Goal: Navigation & Orientation: Find specific page/section

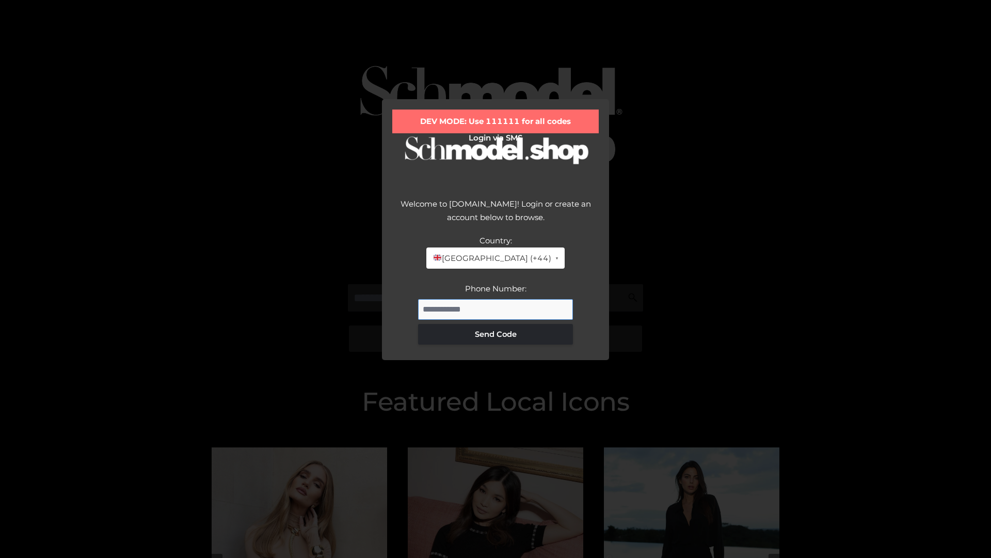
click at [496, 309] on input "Phone Number:" at bounding box center [495, 309] width 155 height 21
type input "**********"
click at [496, 334] on button "Send Code" at bounding box center [495, 334] width 155 height 21
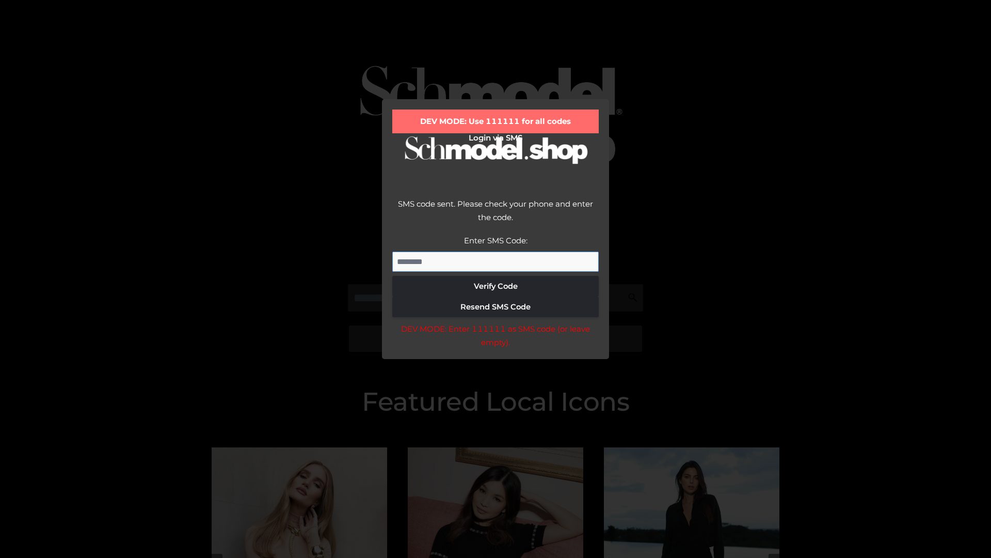
click at [496, 261] on input "Enter SMS Code:" at bounding box center [495, 261] width 207 height 21
type input "******"
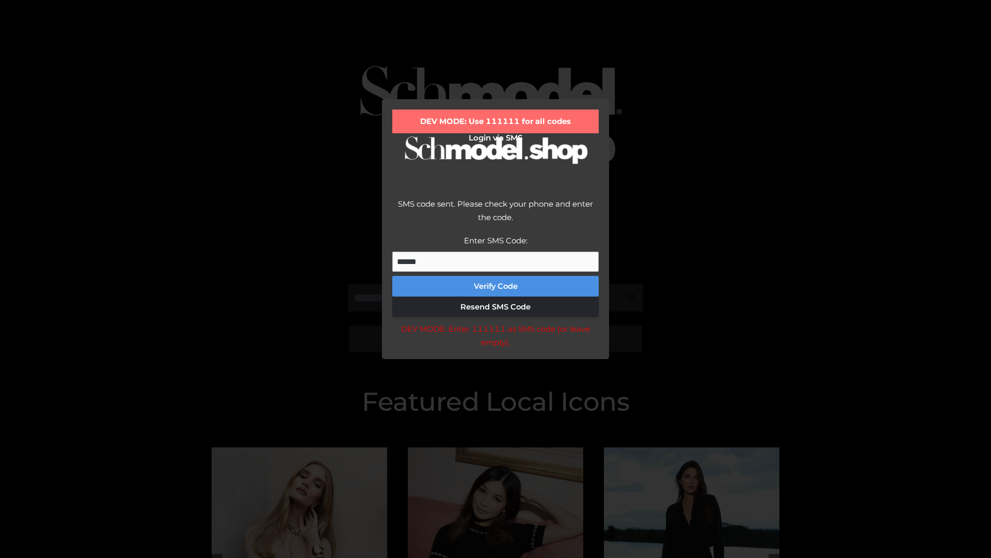
click at [496, 286] on button "Verify Code" at bounding box center [495, 286] width 207 height 21
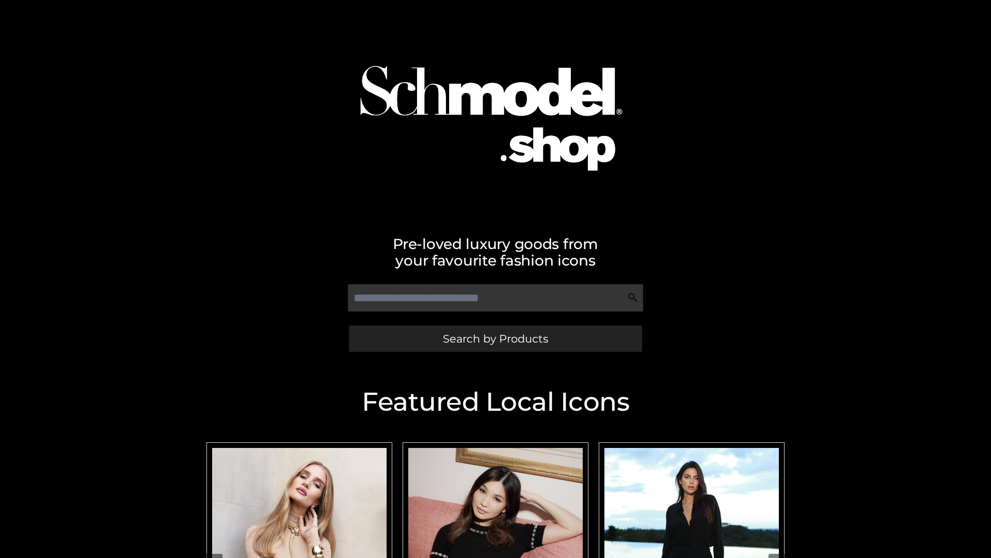
click at [495, 338] on span "Search by Products" at bounding box center [495, 338] width 105 height 11
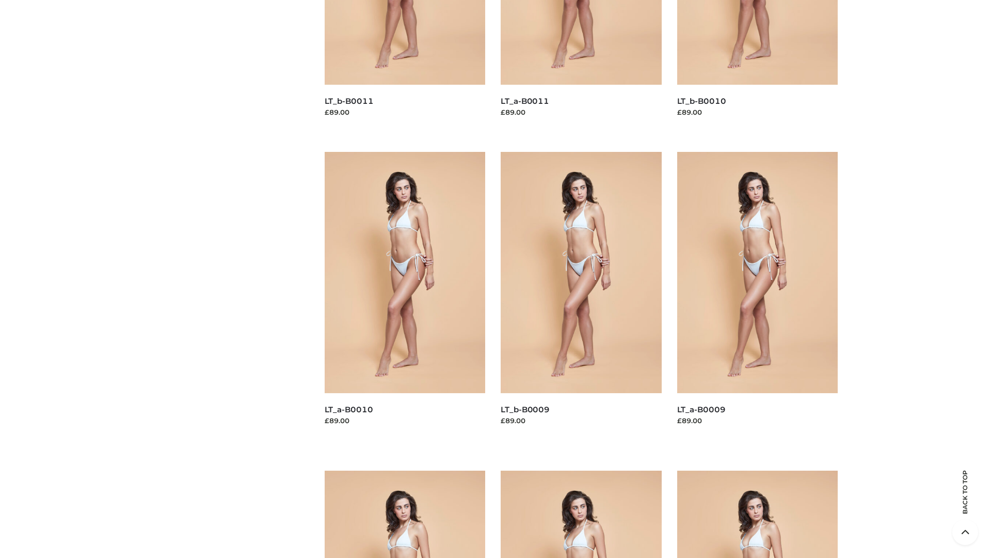
scroll to position [2722, 0]
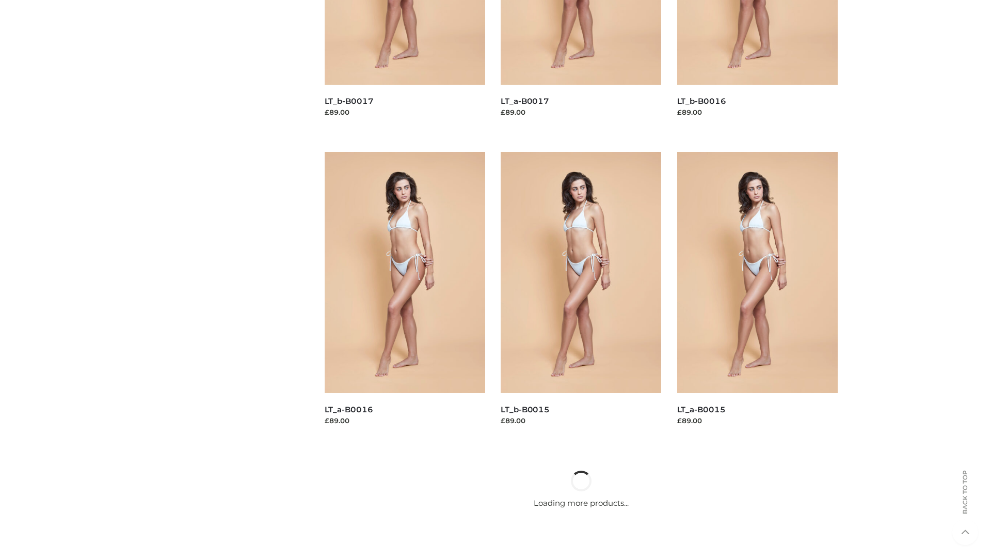
scroll to position [841, 0]
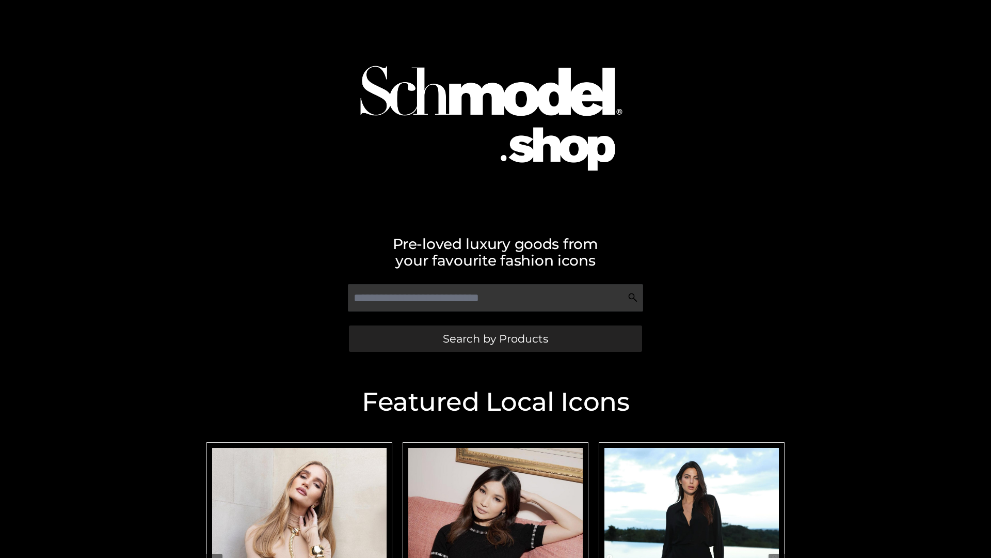
click at [495, 338] on span "Search by Products" at bounding box center [495, 338] width 105 height 11
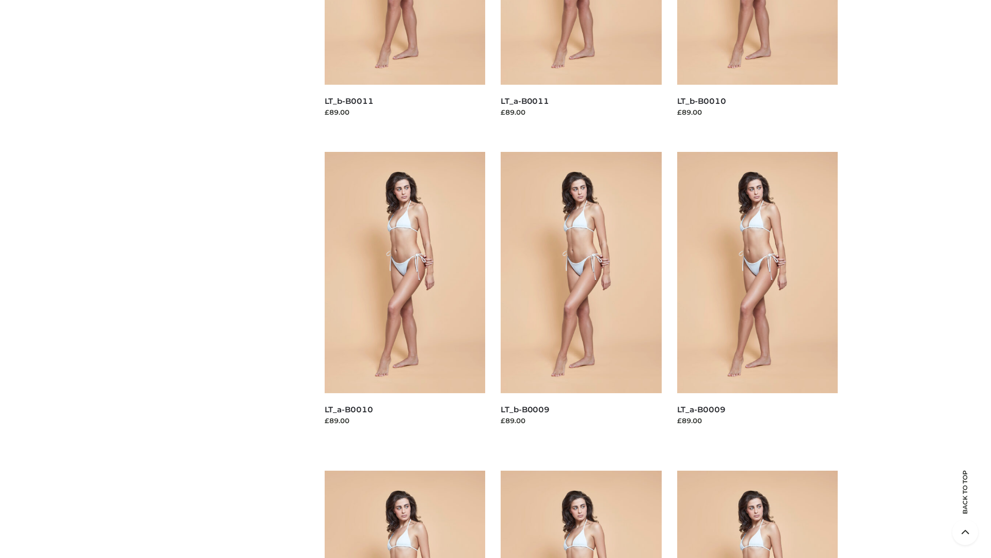
scroll to position [2722, 0]
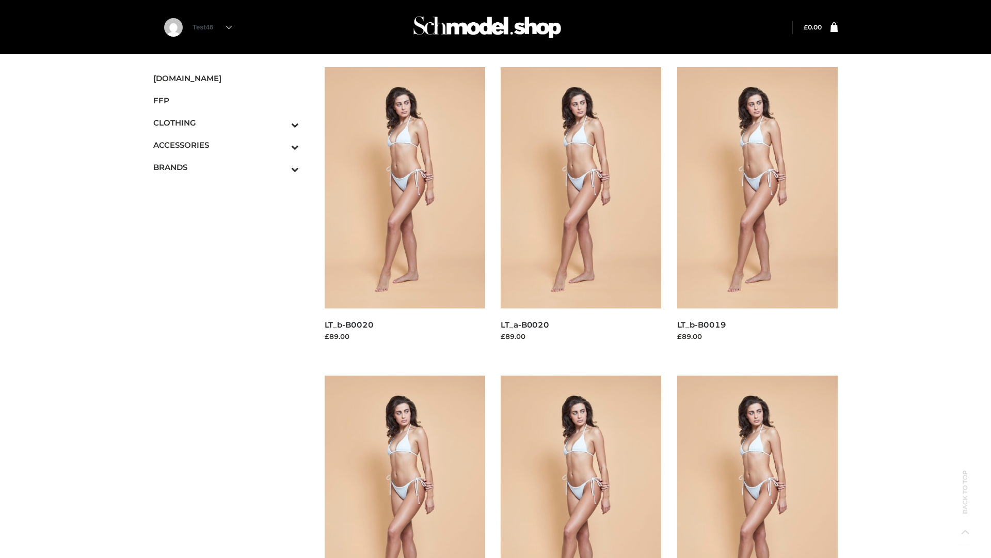
scroll to position [841, 0]
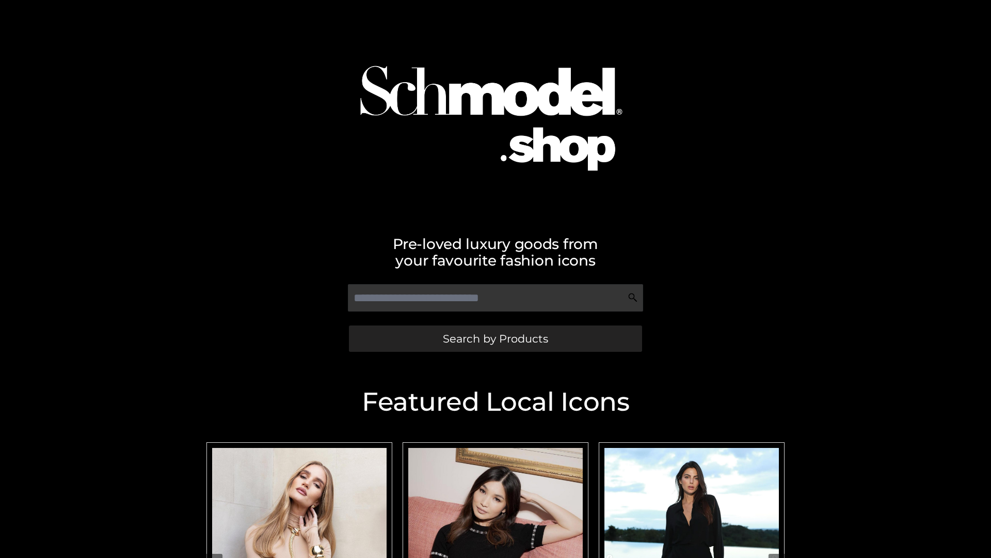
click at [495, 338] on span "Search by Products" at bounding box center [495, 338] width 105 height 11
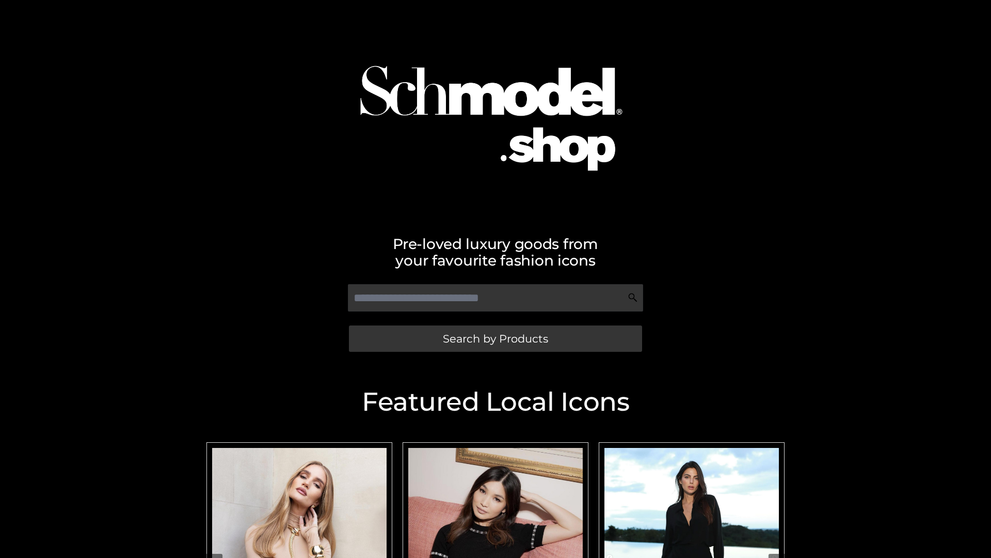
click at [495, 338] on span "Search by Products" at bounding box center [495, 338] width 105 height 11
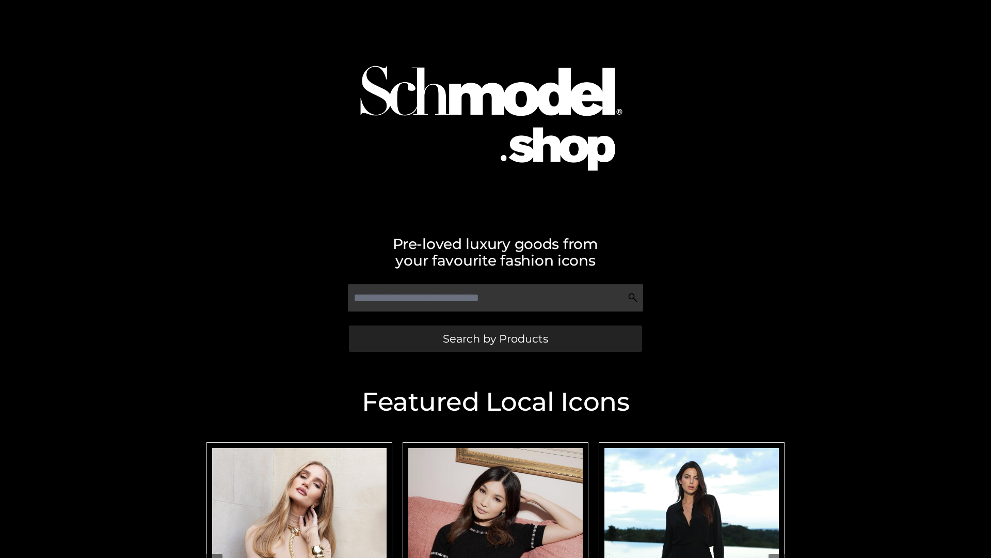
click at [495, 338] on span "Search by Products" at bounding box center [495, 338] width 105 height 11
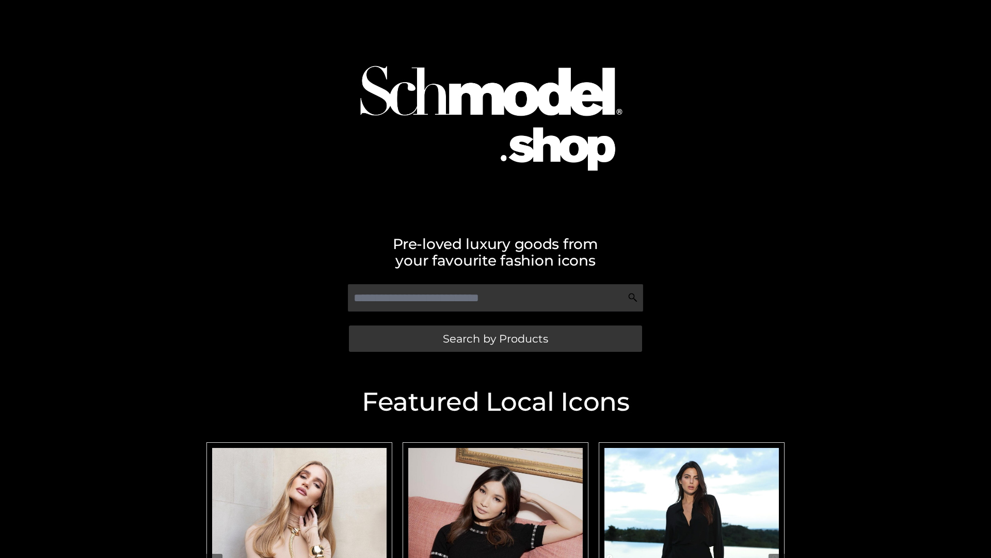
click at [495, 338] on span "Search by Products" at bounding box center [495, 338] width 105 height 11
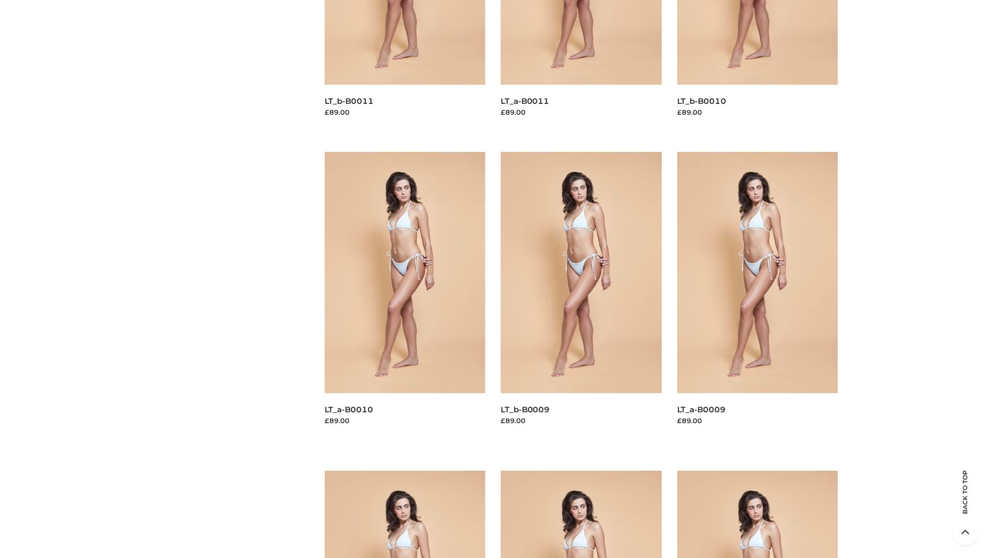
scroll to position [2722, 0]
